Goal: Use online tool/utility: Use online tool/utility

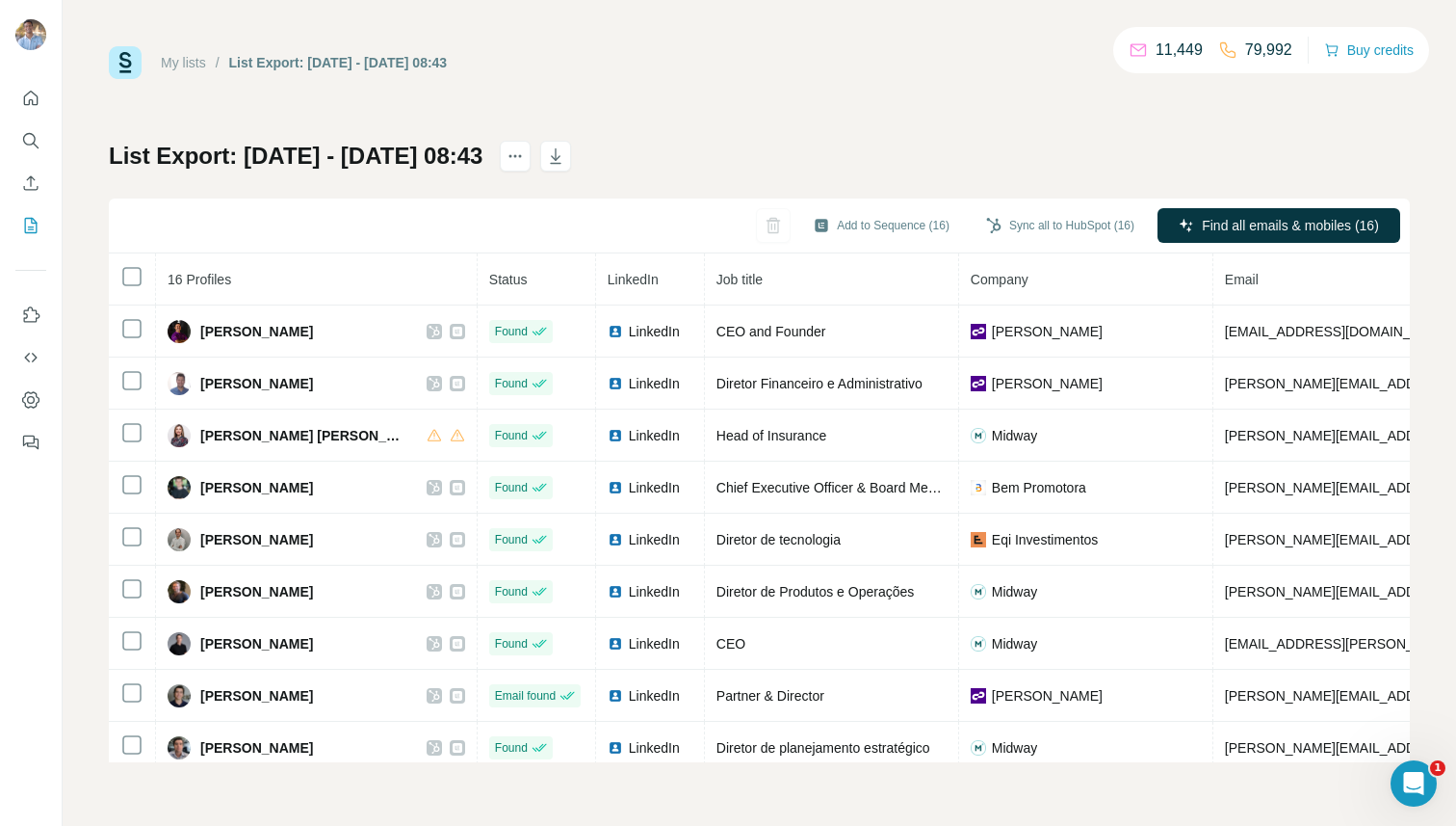
click at [850, 87] on div "My lists / List Export: [DATE] - [DATE] 08:43 11,449 79,992 Buy credits List Ex…" at bounding box center [759, 403] width 1301 height 715
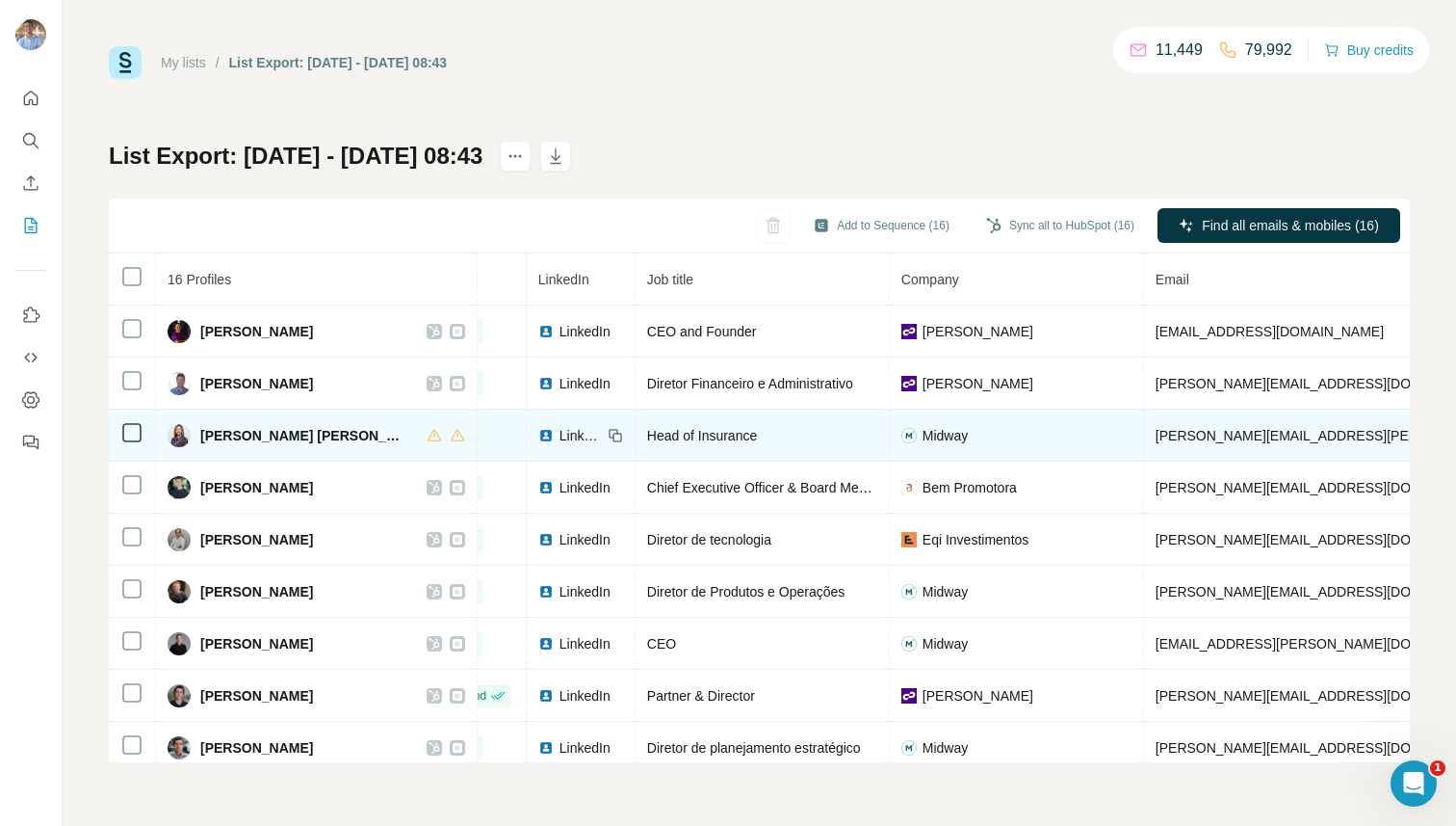
scroll to position [0, 5]
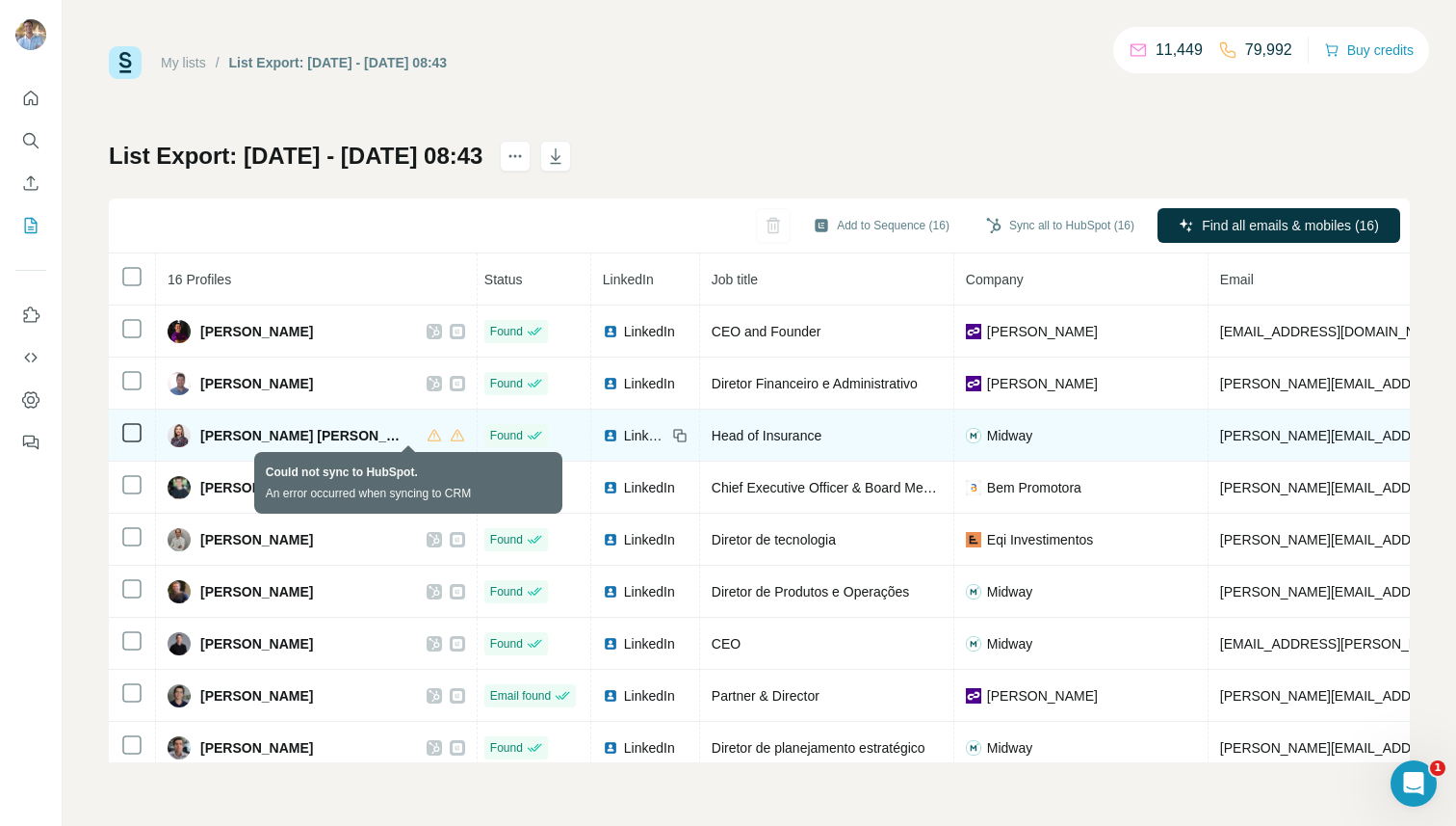
click at [433, 437] on icon at bounding box center [433, 435] width 1 height 6
click at [457, 433] on icon at bounding box center [457, 435] width 1 height 6
click at [433, 436] on icon at bounding box center [433, 435] width 1 height 6
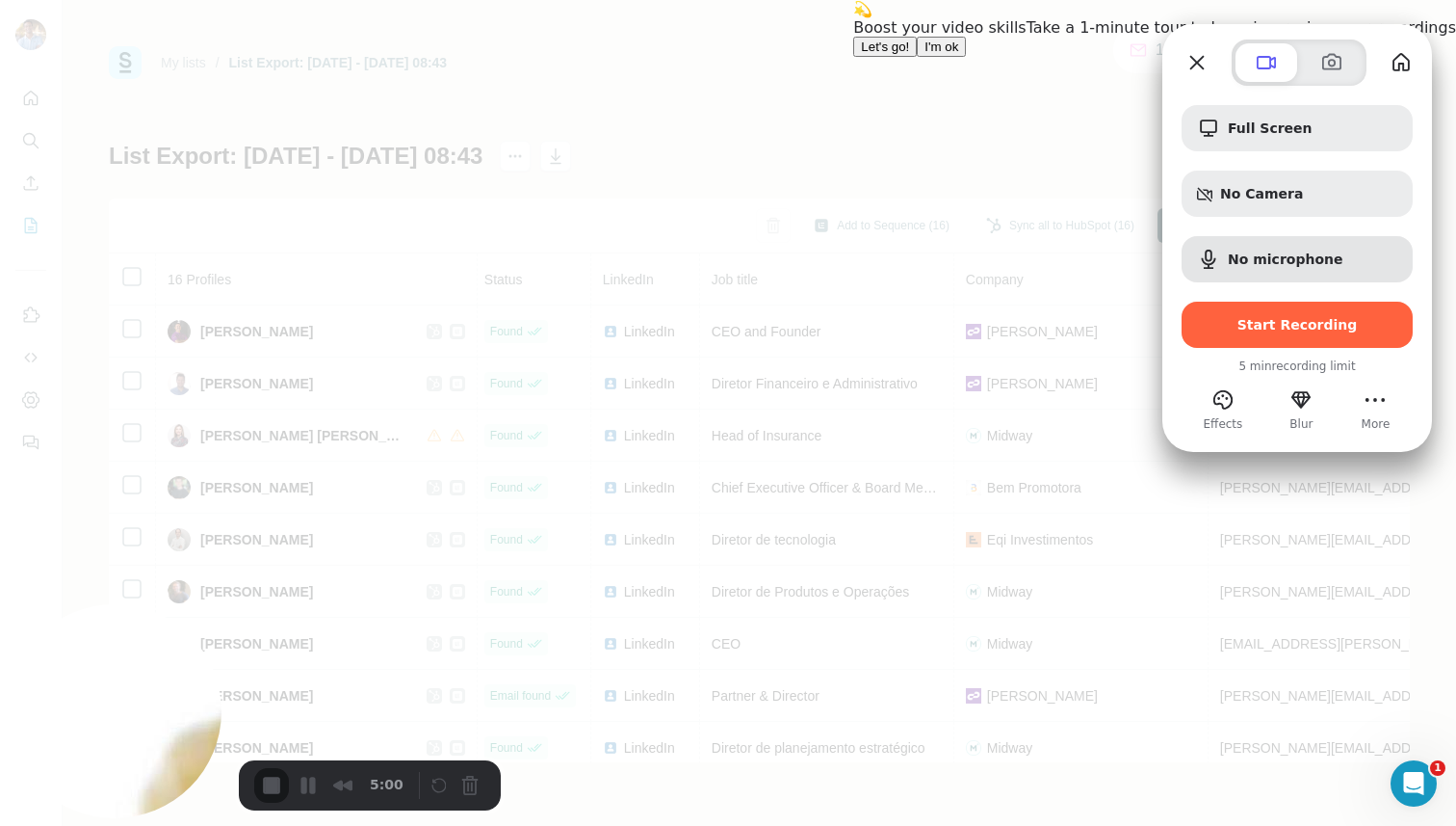
scroll to position [0, 0]
click at [958, 54] on span "I'm ok" at bounding box center [941, 46] width 33 height 15
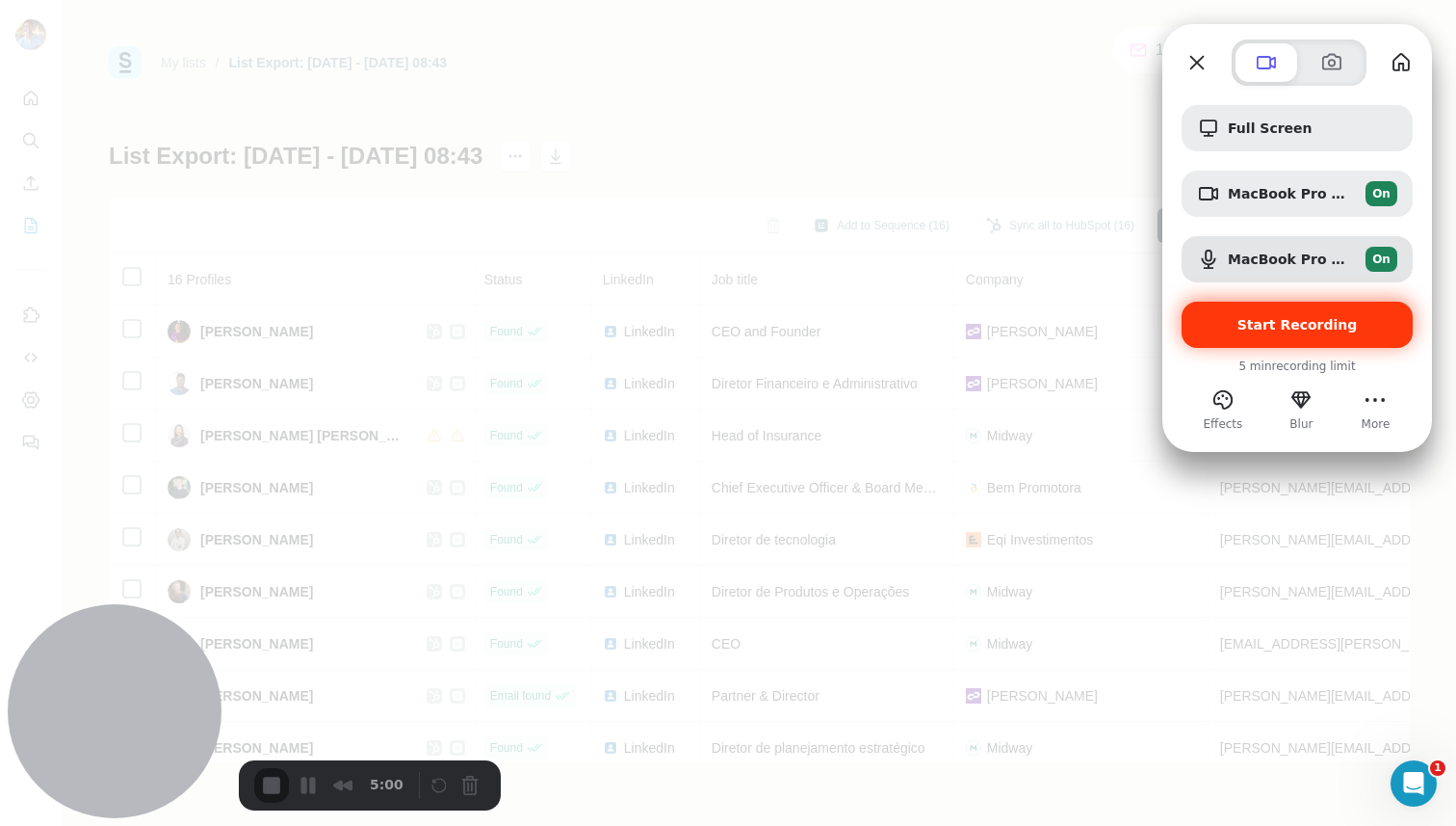
click at [1283, 325] on span "Start Recording" at bounding box center [1297, 325] width 120 height 16
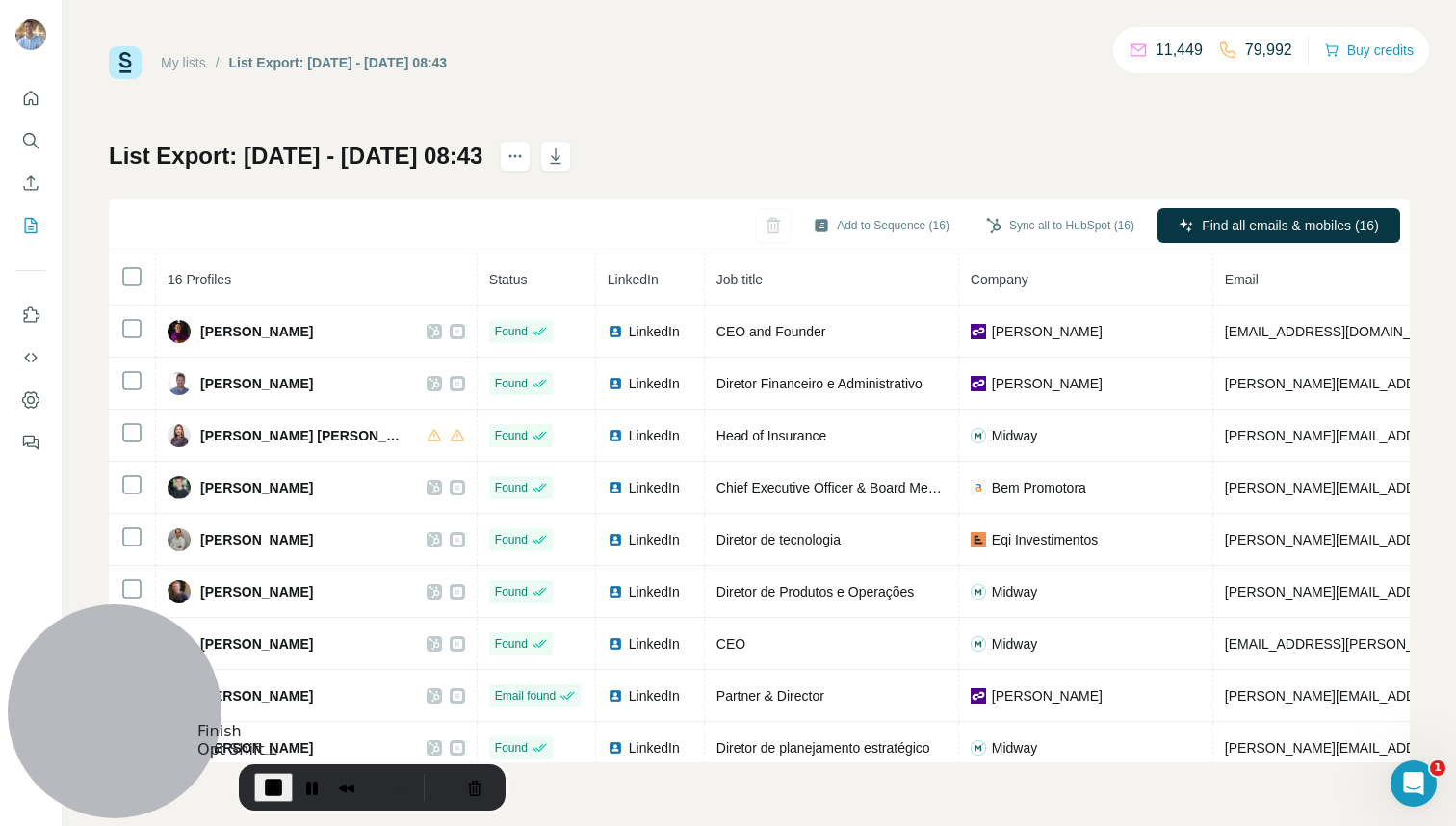
click at [273, 781] on span "End Recording" at bounding box center [274, 787] width 23 height 23
